Goal: Check status

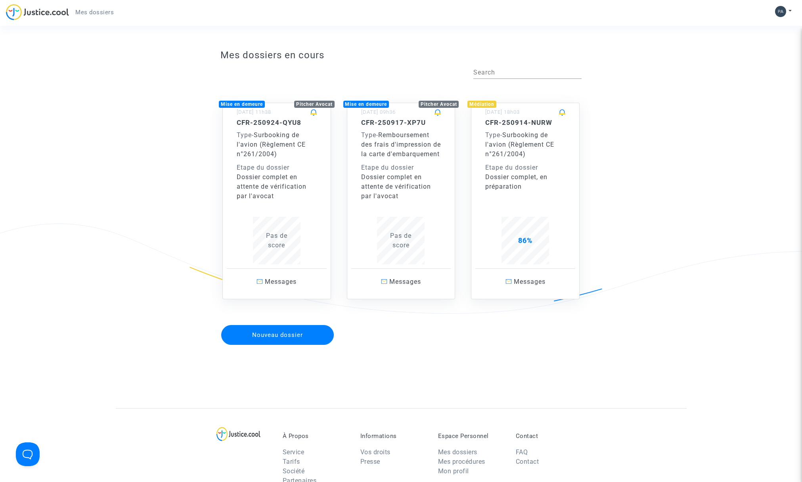
click at [518, 146] on span "Surbooking de l'avion (Règlement CE n°261/2004)" at bounding box center [519, 144] width 69 height 27
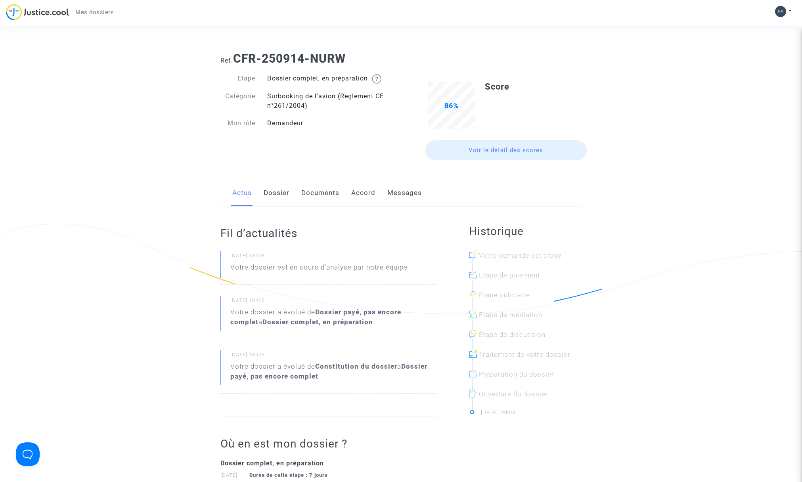
click at [521, 152] on link "Voir le détail des scores" at bounding box center [506, 150] width 162 height 20
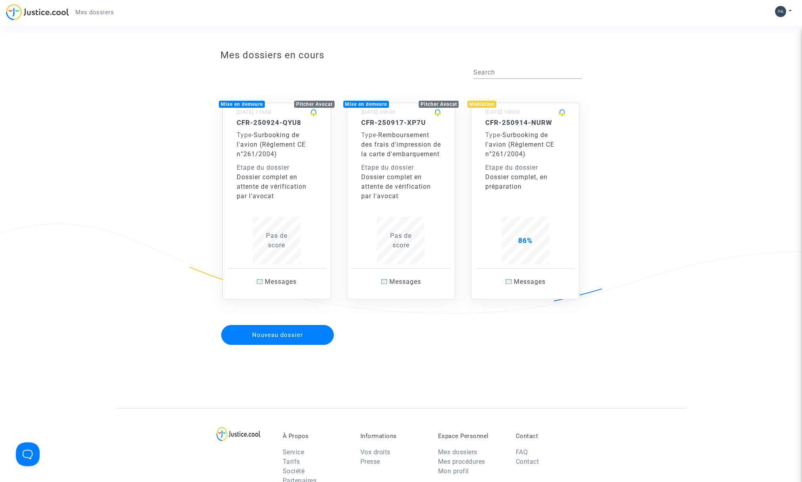
click at [281, 122] on h5 "CFR-250924-QYU8" at bounding box center [277, 123] width 80 height 8
